Goal: Task Accomplishment & Management: Manage account settings

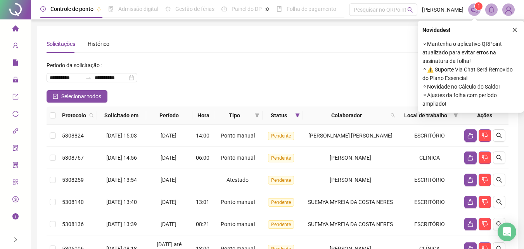
click at [359, 38] on div "Solicitações Histórico" at bounding box center [278, 44] width 462 height 18
click at [518, 31] on icon "close" at bounding box center [514, 29] width 5 height 5
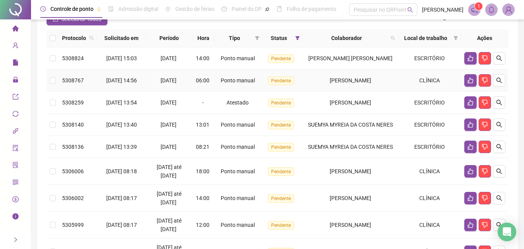
scroll to position [78, 0]
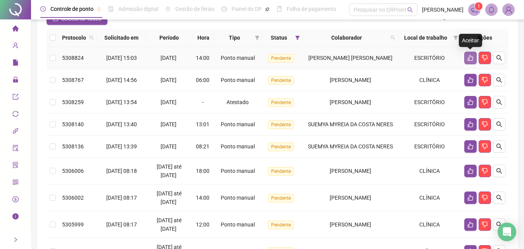
click at [470, 59] on icon "like" at bounding box center [471, 58] width 6 height 6
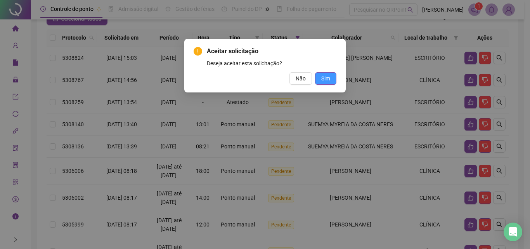
click at [327, 79] on span "Sim" at bounding box center [325, 78] width 9 height 9
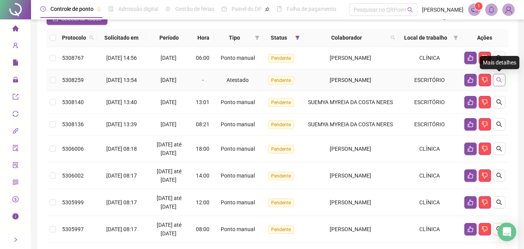
click at [503, 76] on button "button" at bounding box center [499, 80] width 12 height 12
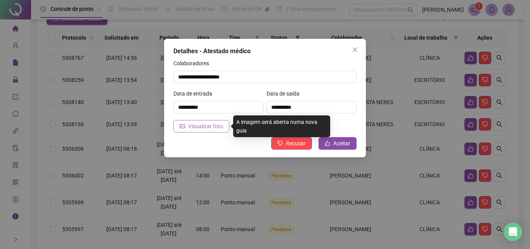
click at [197, 130] on span "Visualizar foto" at bounding box center [205, 126] width 35 height 9
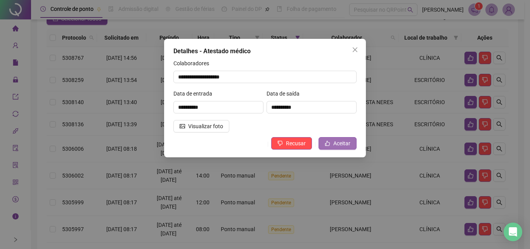
click at [343, 145] on span "Aceitar" at bounding box center [341, 143] width 17 height 9
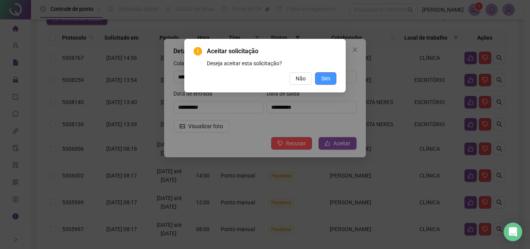
click at [331, 78] on button "Sim" at bounding box center [325, 78] width 21 height 12
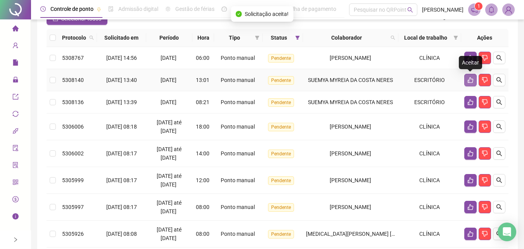
click at [466, 79] on button "button" at bounding box center [471, 80] width 12 height 12
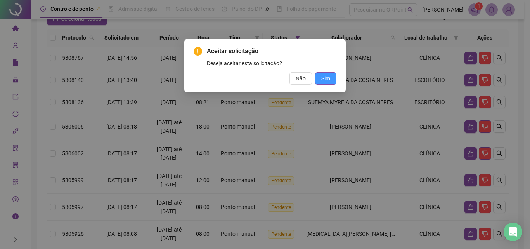
click at [336, 76] on button "Sim" at bounding box center [325, 78] width 21 height 12
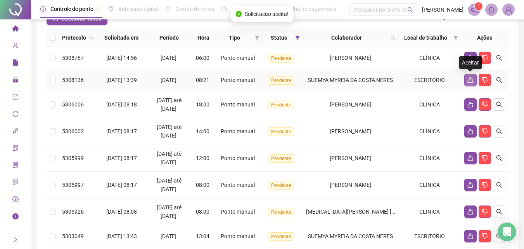
click at [468, 81] on icon "like" at bounding box center [470, 80] width 5 height 6
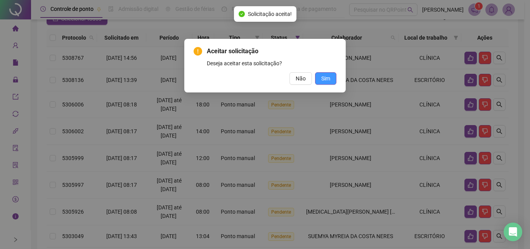
click at [327, 79] on span "Sim" at bounding box center [325, 78] width 9 height 9
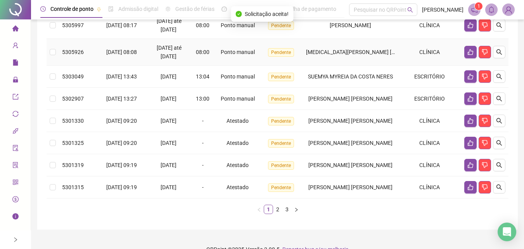
scroll to position [229, 0]
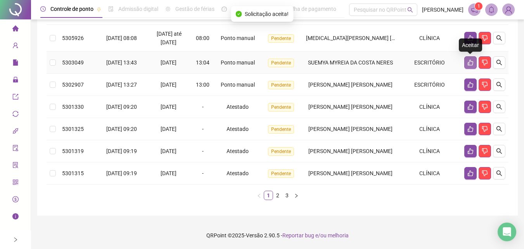
click at [468, 62] on icon "like" at bounding box center [471, 62] width 6 height 6
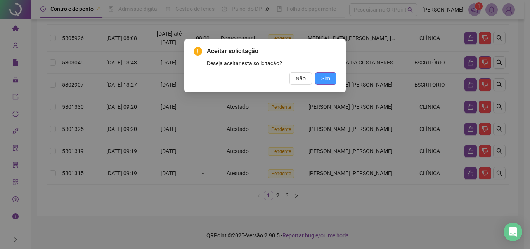
click at [328, 78] on span "Sim" at bounding box center [325, 78] width 9 height 9
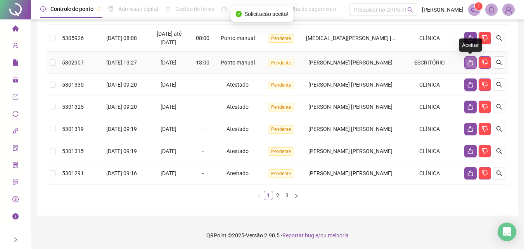
click at [469, 61] on icon "like" at bounding box center [471, 62] width 6 height 6
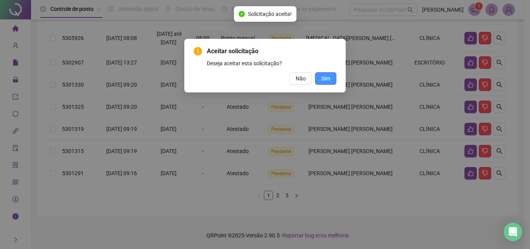
click at [330, 76] on button "Sim" at bounding box center [325, 78] width 21 height 12
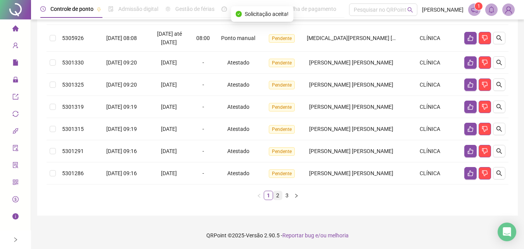
click at [276, 195] on link "2" at bounding box center [278, 195] width 9 height 9
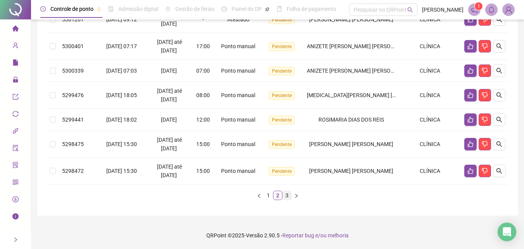
click at [288, 196] on link "3" at bounding box center [287, 195] width 9 height 9
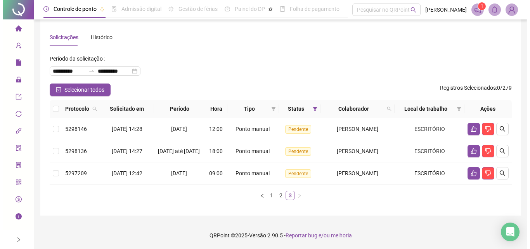
scroll to position [11, 0]
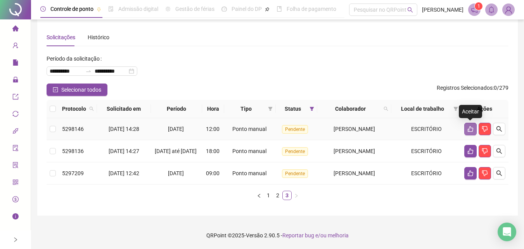
click at [471, 126] on icon "like" at bounding box center [470, 129] width 5 height 6
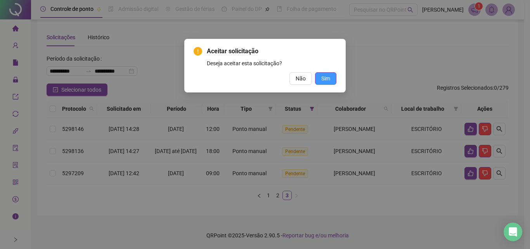
click at [328, 78] on span "Sim" at bounding box center [325, 78] width 9 height 9
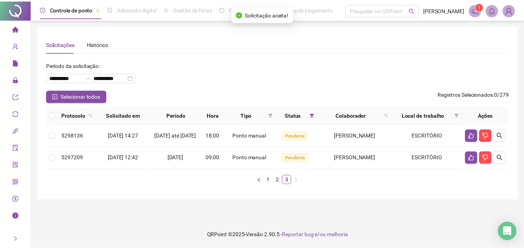
scroll to position [0, 0]
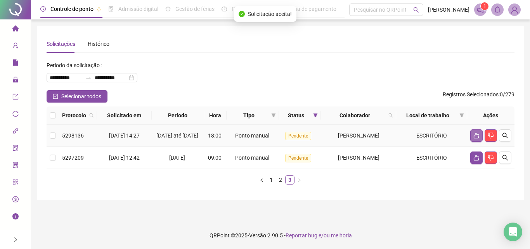
click at [472, 138] on button "button" at bounding box center [477, 135] width 12 height 12
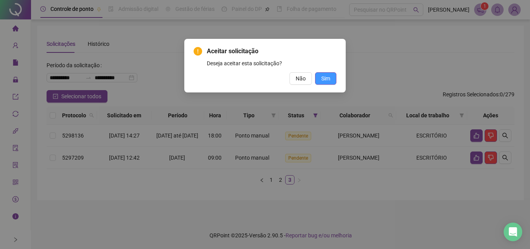
click at [332, 76] on button "Sim" at bounding box center [325, 78] width 21 height 12
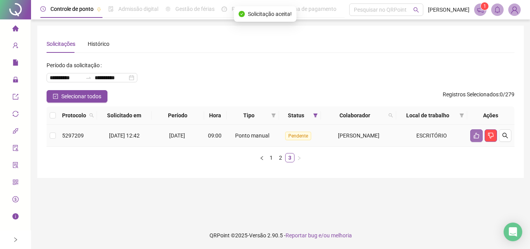
click at [477, 136] on icon "like" at bounding box center [477, 135] width 6 height 6
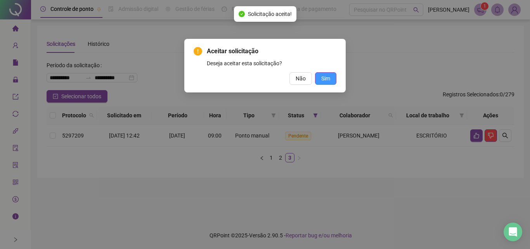
click at [324, 77] on span "Sim" at bounding box center [325, 78] width 9 height 9
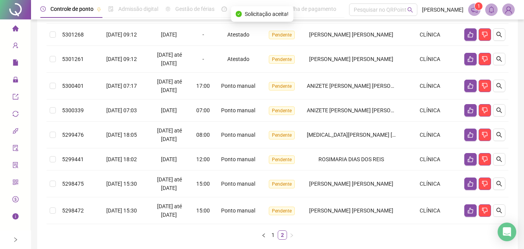
scroll to position [229, 0]
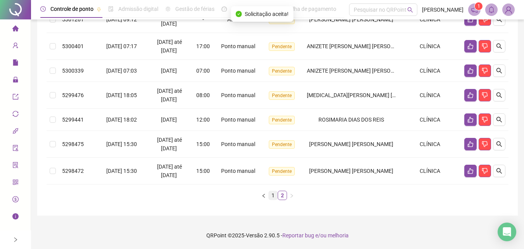
click at [274, 196] on link "1" at bounding box center [273, 195] width 9 height 9
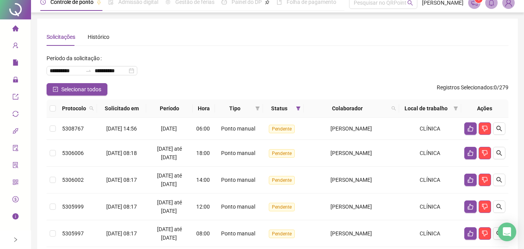
scroll to position [0, 0]
